Goal: Transaction & Acquisition: Purchase product/service

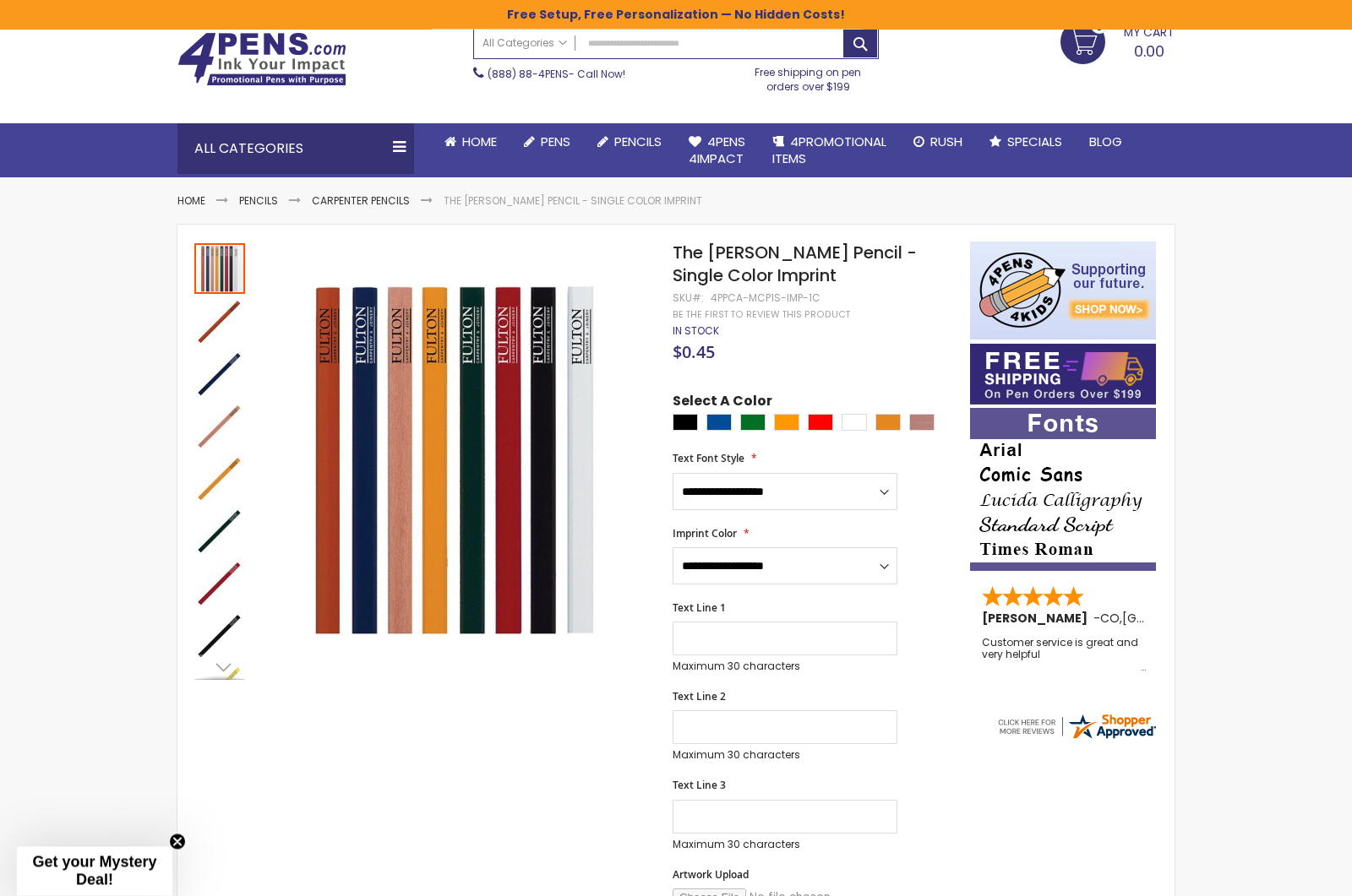
scroll to position [68, 0]
click at [220, 329] on div "The Carpenter Pencil - Single Color Imprint" at bounding box center [220, 321] width 51 height 50
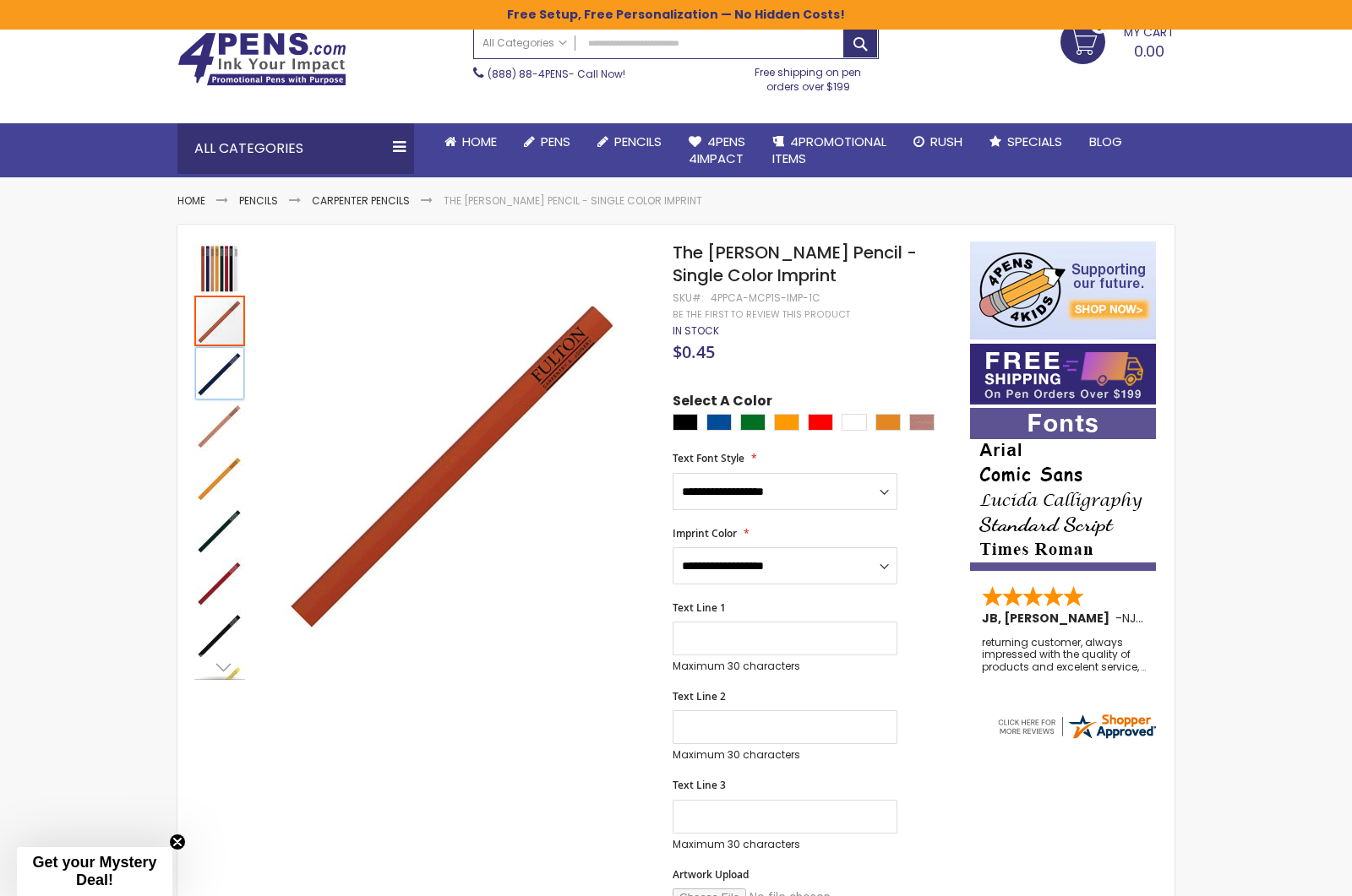
click at [220, 370] on div "The Carpenter Pencil - Single Color Imprint" at bounding box center [220, 374] width 51 height 50
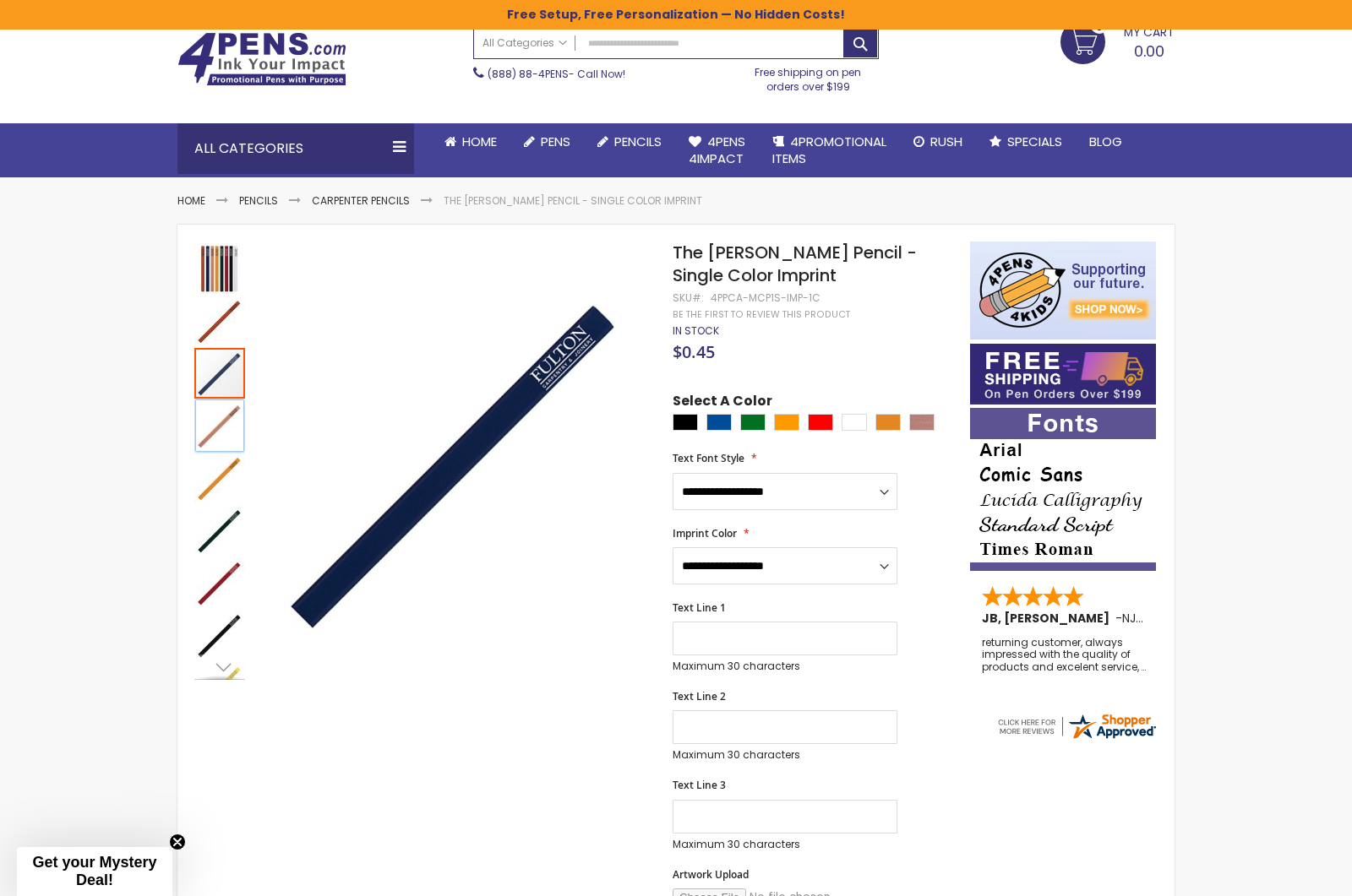
click at [222, 437] on div "The Carpenter Pencil - Single Color Imprint" at bounding box center [220, 425] width 51 height 50
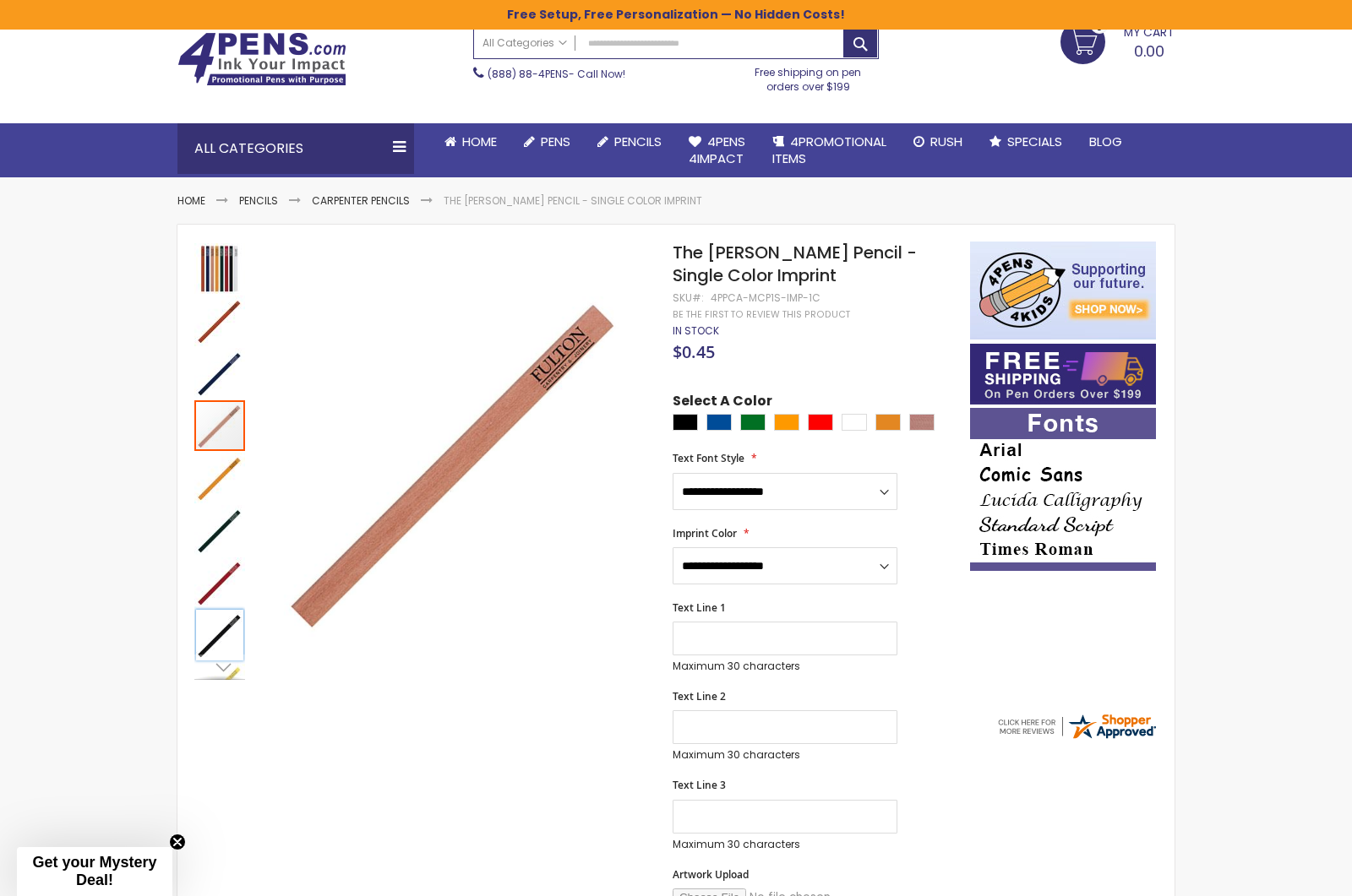
click at [228, 622] on div "The Carpenter Pencil - Single Color Imprint" at bounding box center [220, 635] width 51 height 50
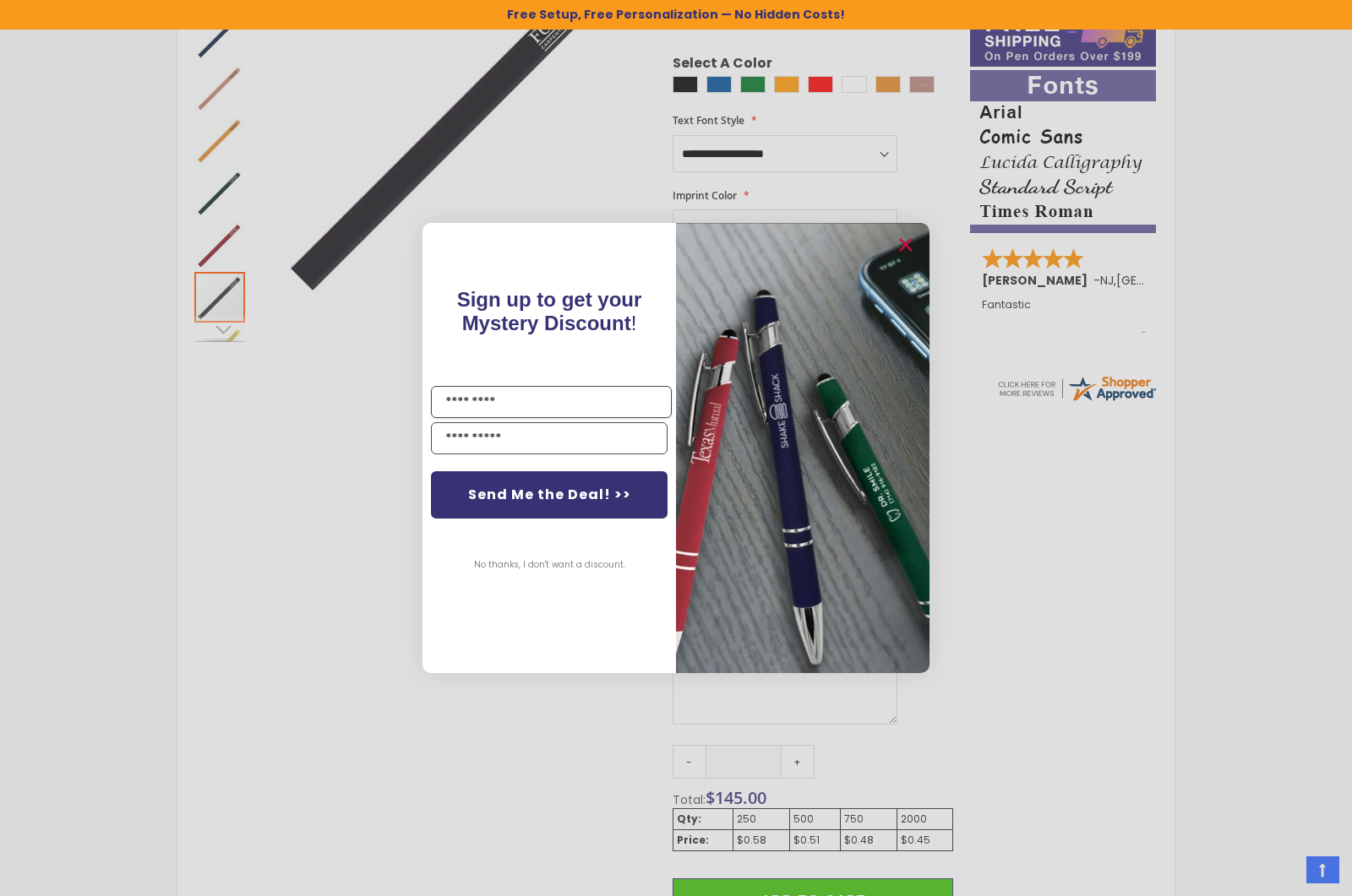
scroll to position [178, 0]
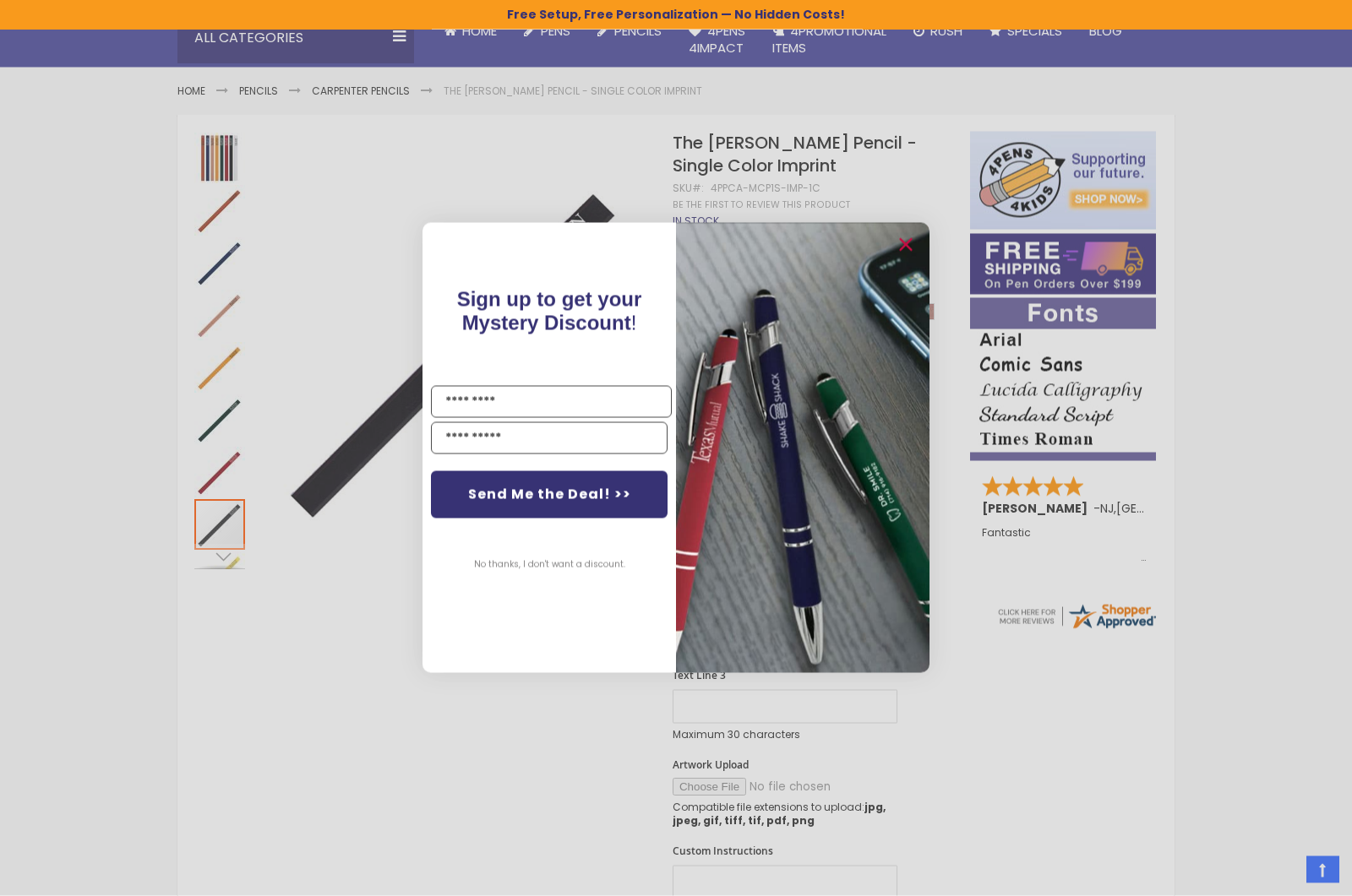
click at [1081, 770] on div "Close dialog Sign up to get your Mystery Discount ! Name Email Send Me the Deal…" at bounding box center [676, 448] width 1352 height 896
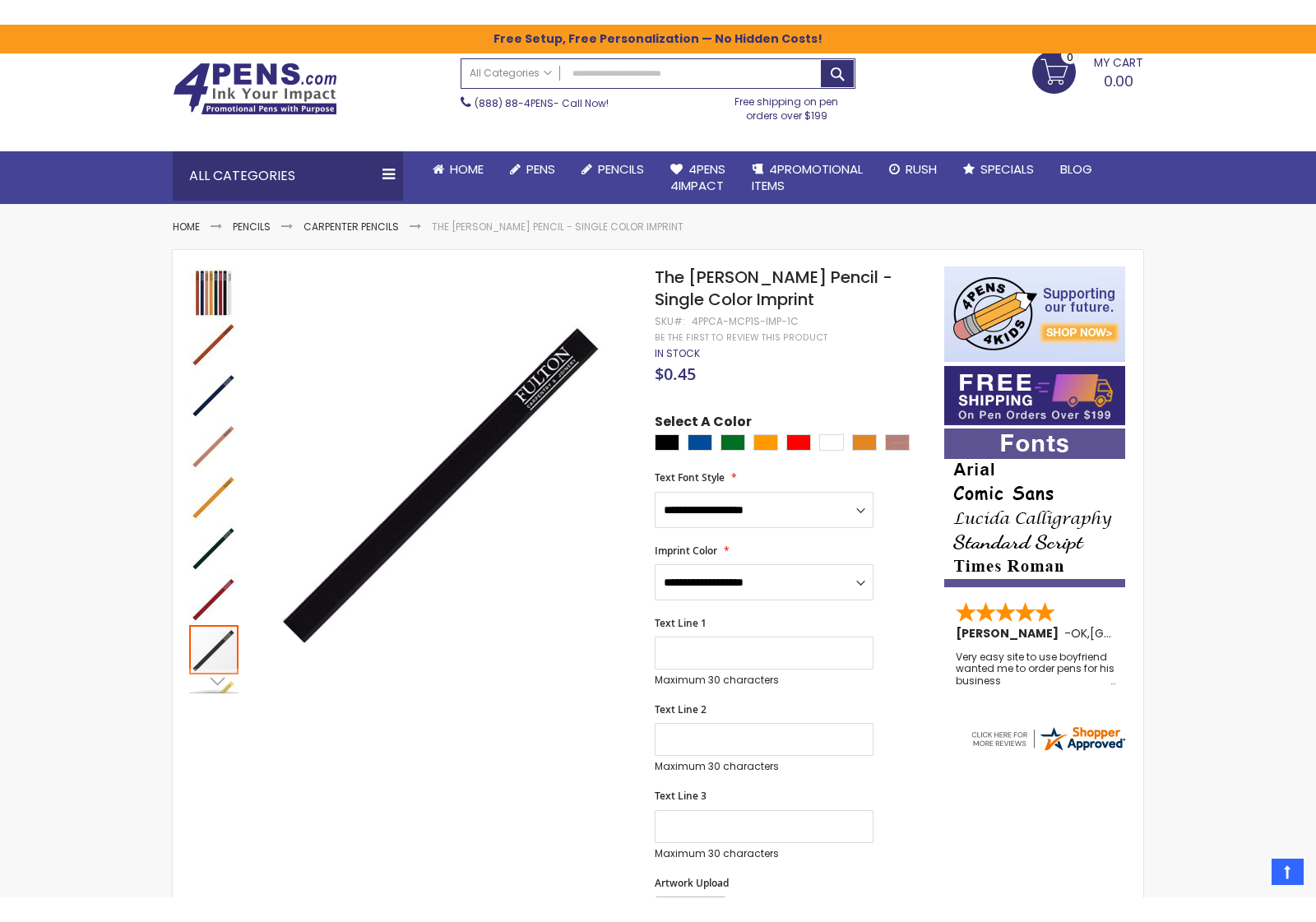
scroll to position [0, 0]
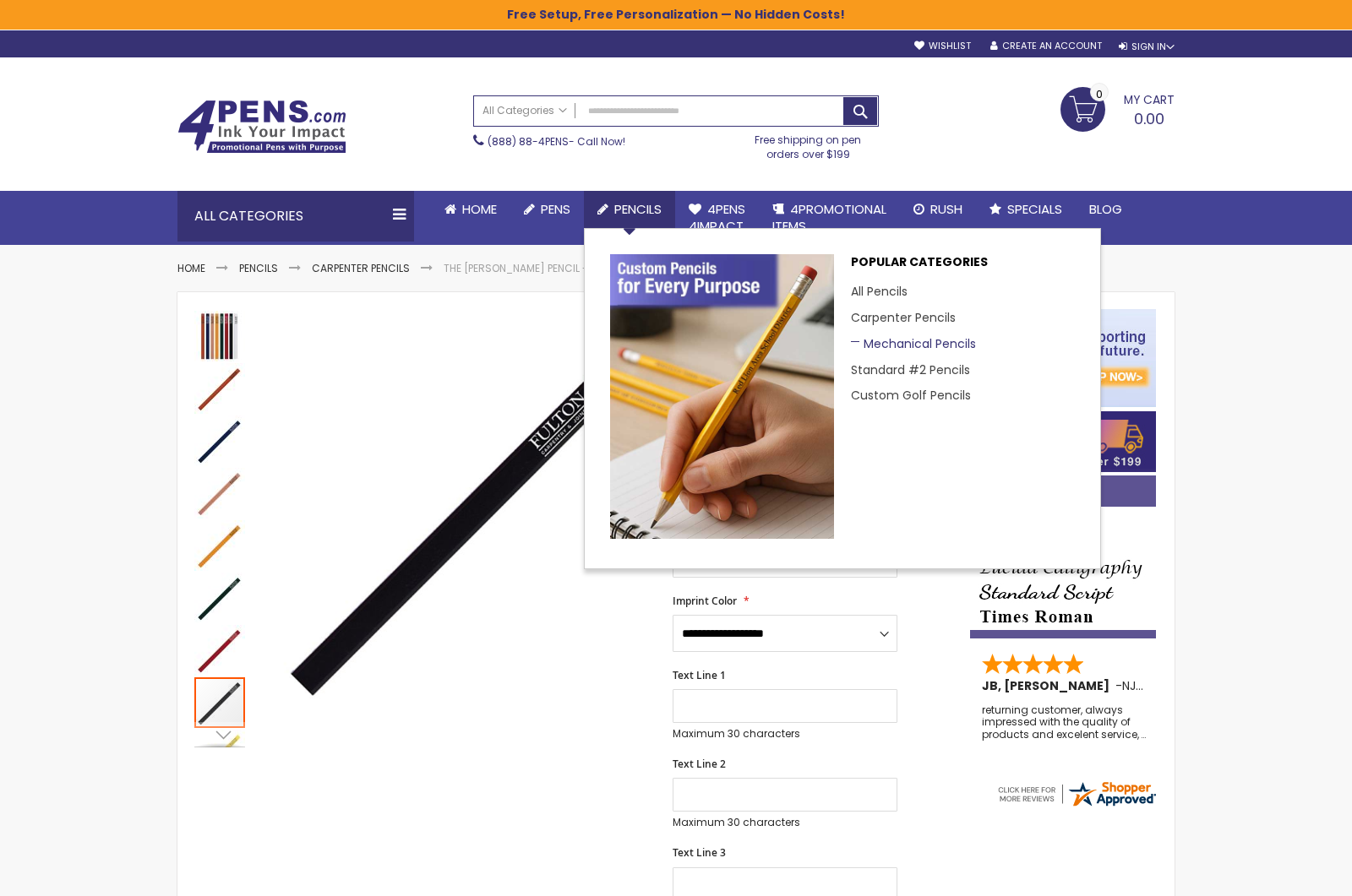
click at [899, 342] on link "Mechanical Pencils" at bounding box center [913, 343] width 125 height 17
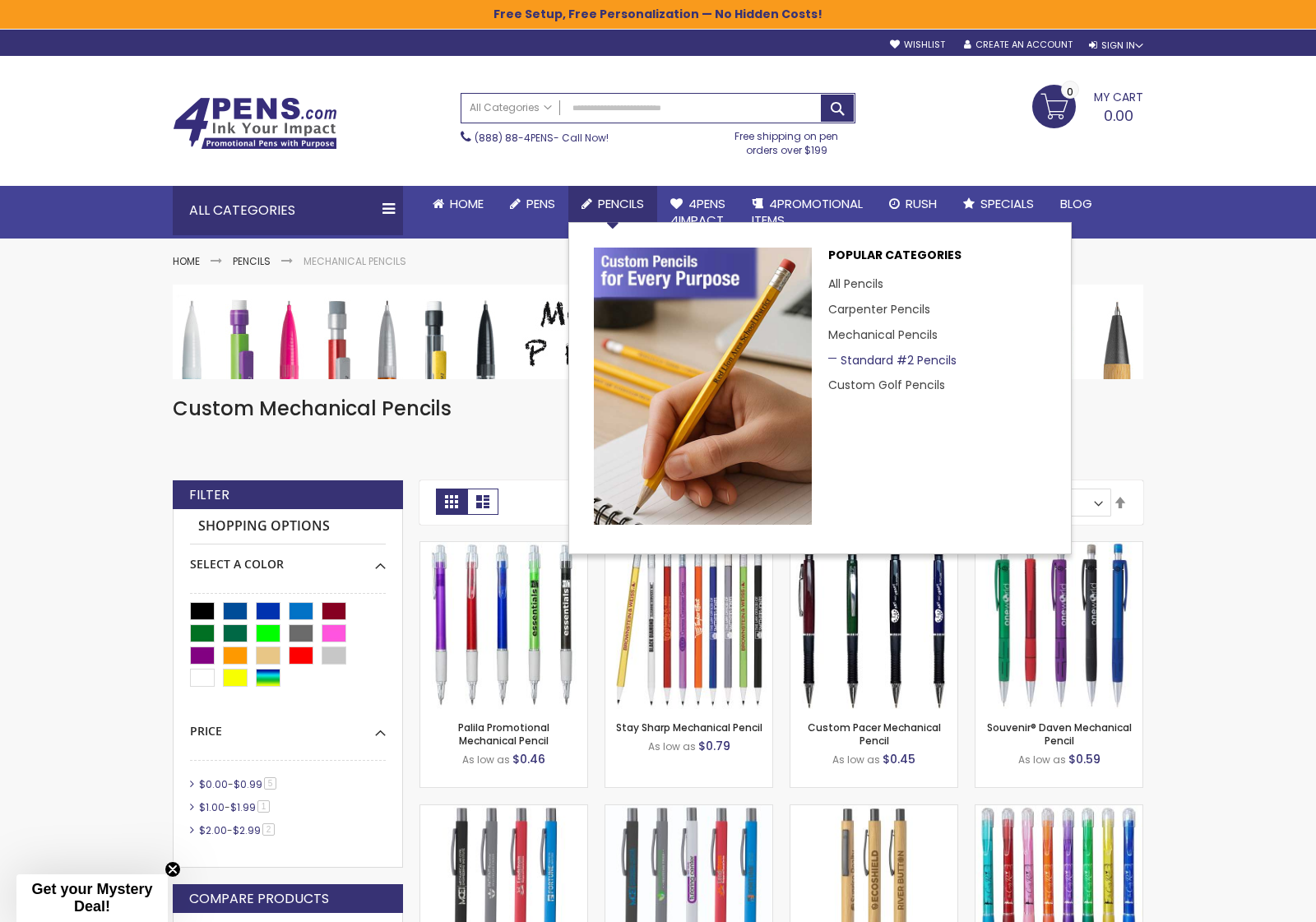
click at [869, 357] on link "Standard #2 Pencils" at bounding box center [892, 359] width 129 height 16
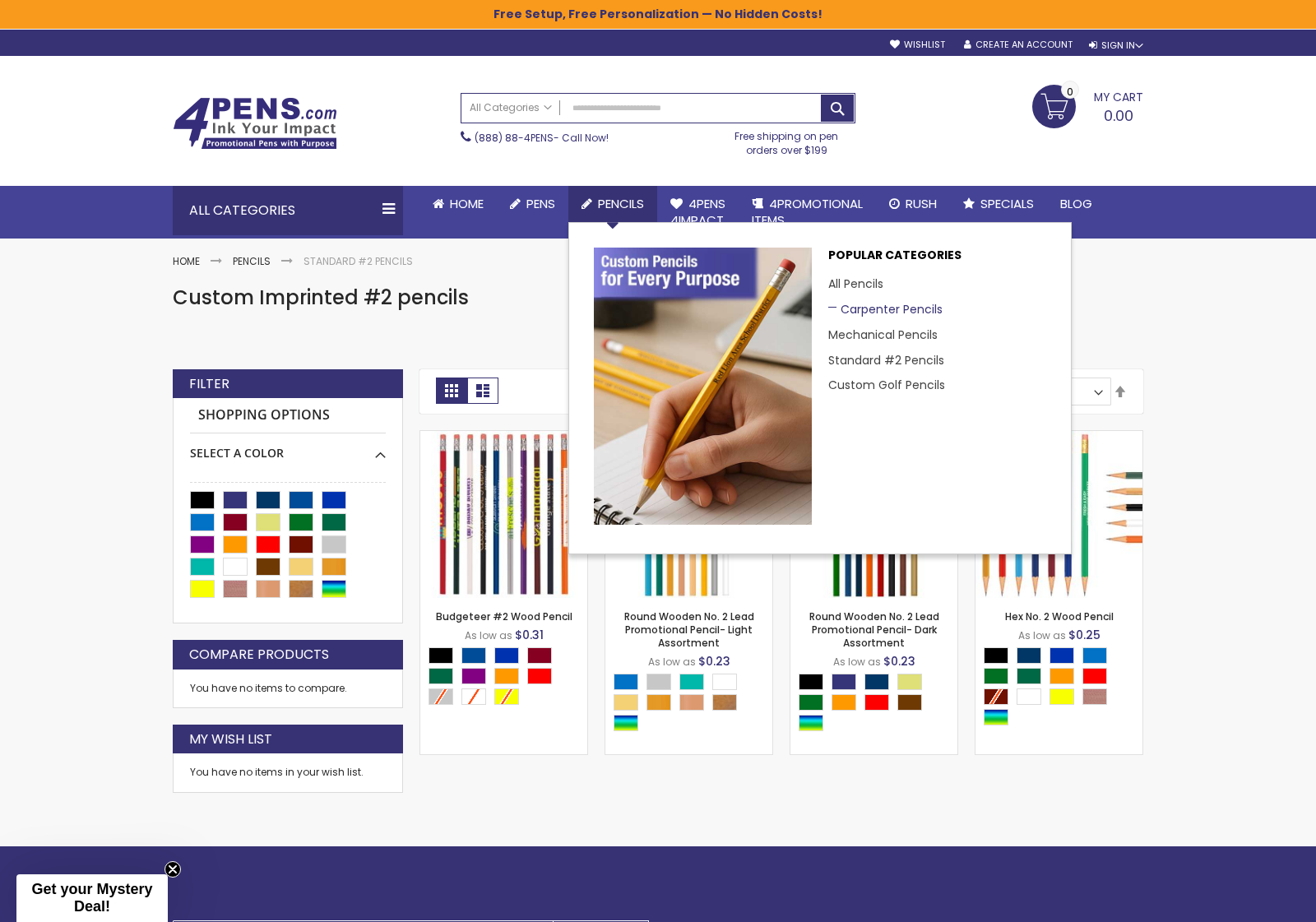
click at [869, 305] on link "Carpenter Pencils" at bounding box center [885, 308] width 114 height 16
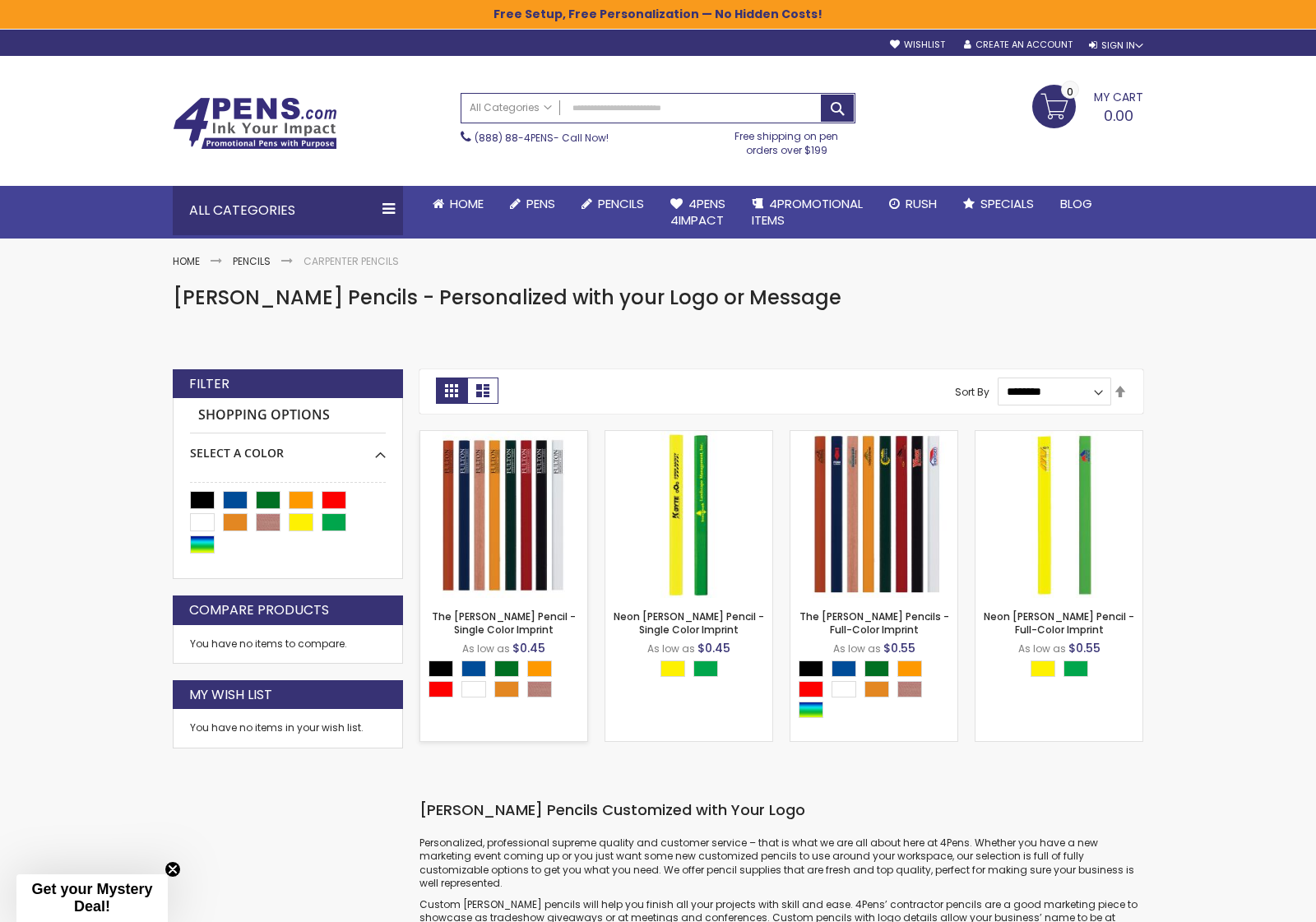
click at [542, 535] on img at bounding box center [504, 514] width 167 height 167
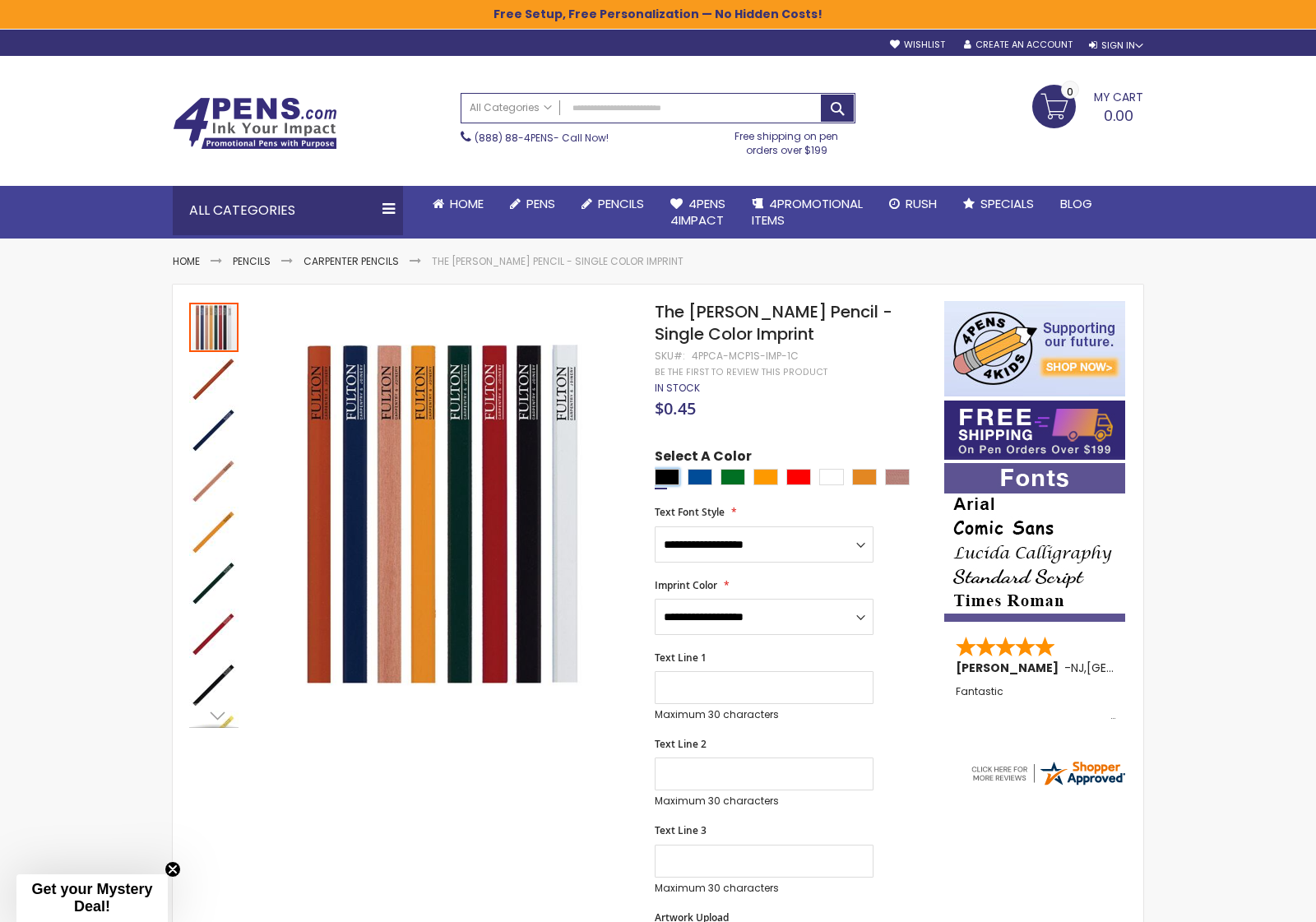
click at [665, 471] on div "Black" at bounding box center [667, 477] width 25 height 16
type input "****"
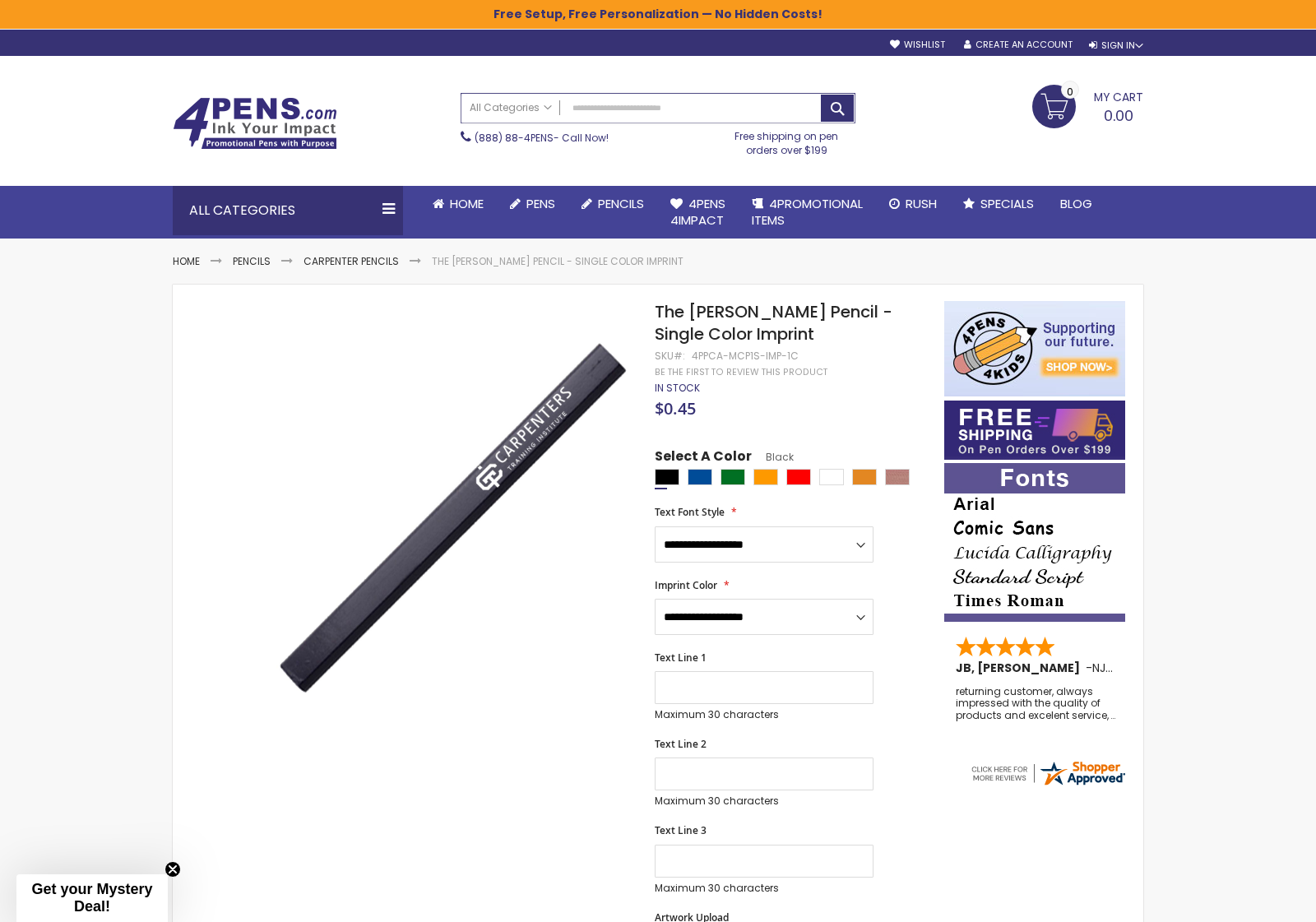
click at [623, 96] on input "Search" at bounding box center [658, 108] width 393 height 28
type input "*****"
